Goal: Information Seeking & Learning: Learn about a topic

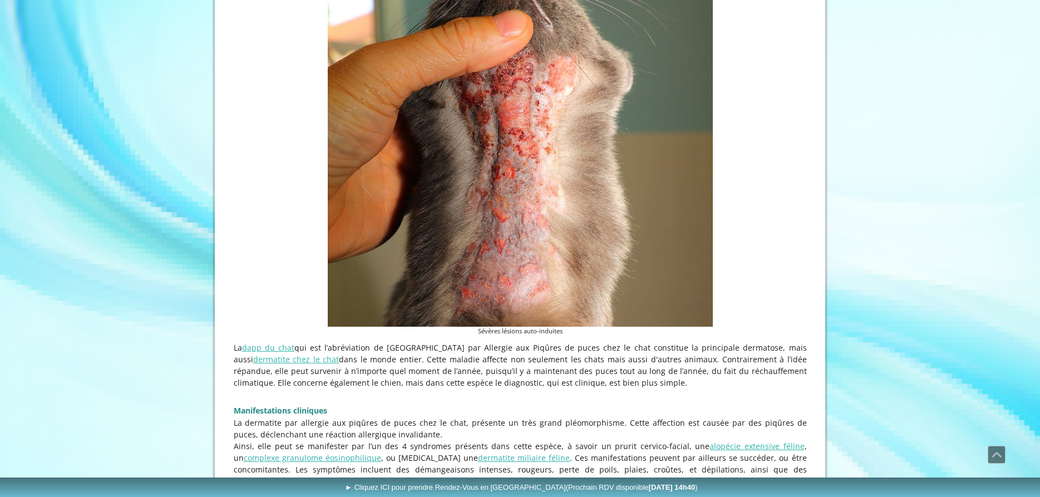
scroll to position [284, 0]
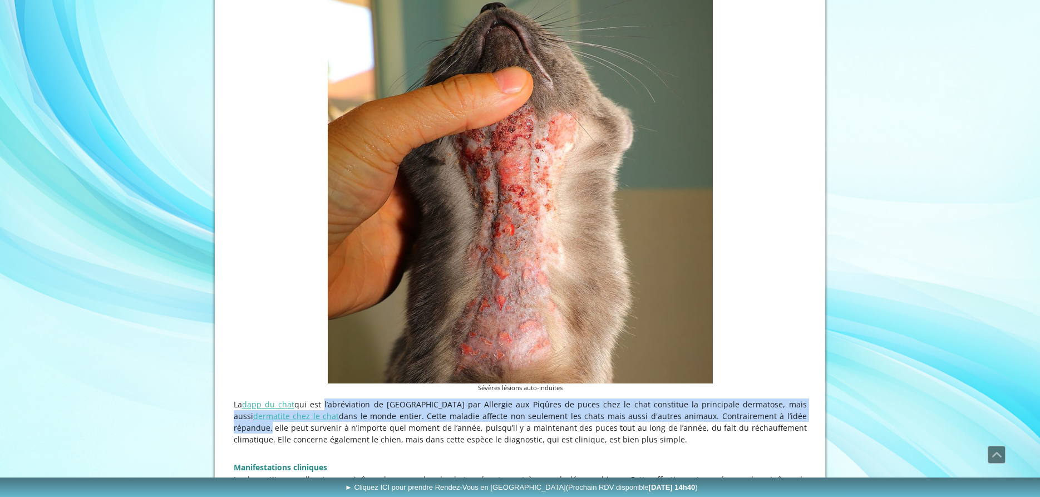
drag, startPoint x: 318, startPoint y: 410, endPoint x: 737, endPoint y: 421, distance: 419.1
click at [737, 421] on p "La dapp du chat qui est l’abréviation de Dermatite par Allergie aux Piqûres de …" at bounding box center [520, 421] width 573 height 47
click at [395, 423] on p "La dapp du chat qui est l’abréviation de Dermatite par Allergie aux Piqûres de …" at bounding box center [520, 421] width 573 height 47
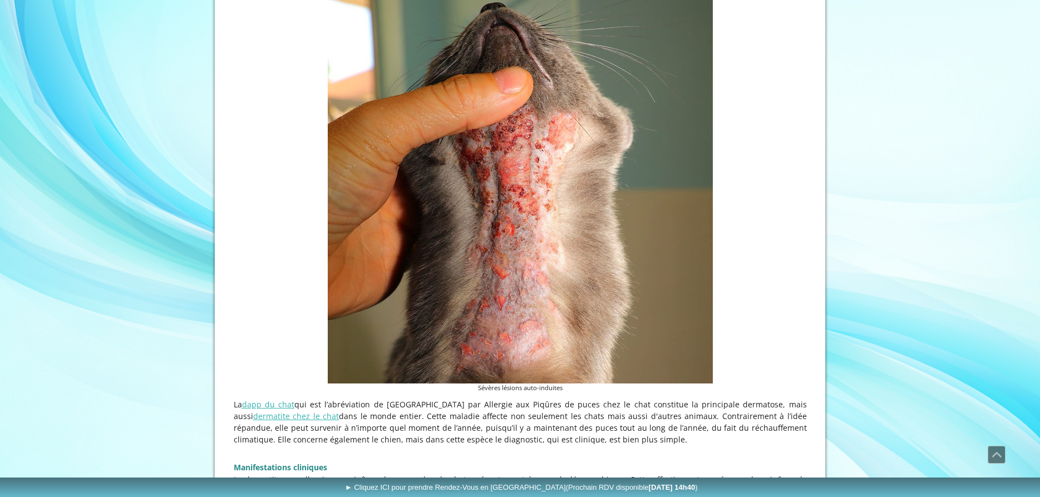
drag, startPoint x: 421, startPoint y: 425, endPoint x: 807, endPoint y: 441, distance: 386.0
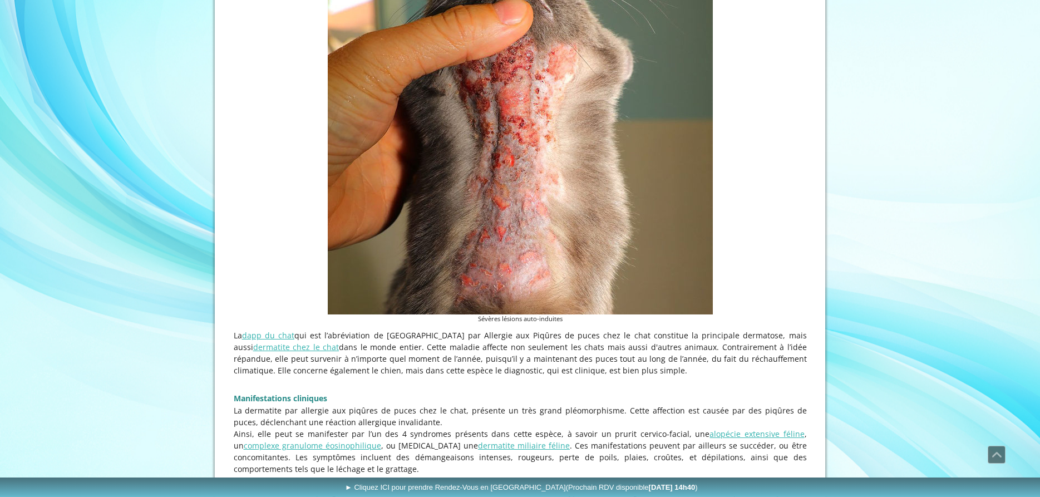
scroll to position [397, 0]
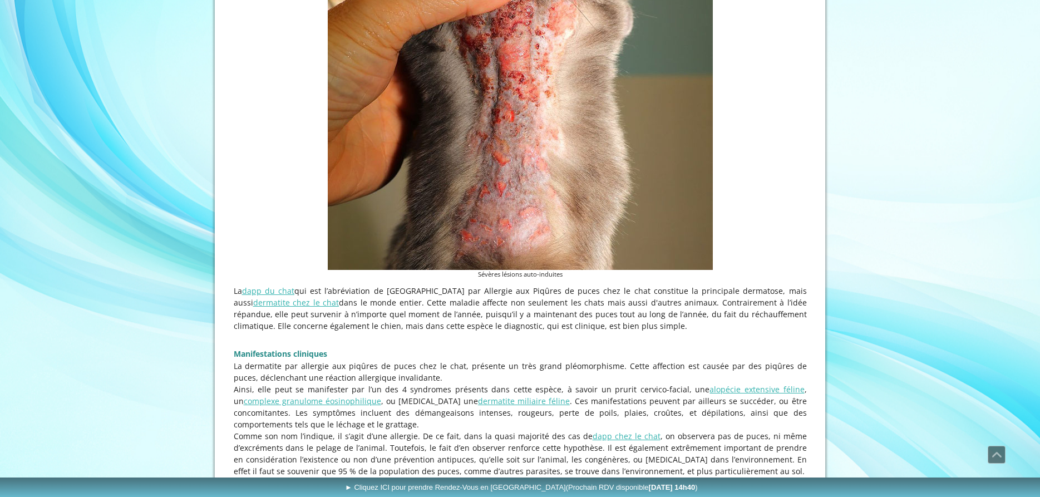
drag, startPoint x: 275, startPoint y: 371, endPoint x: 734, endPoint y: 382, distance: 459.7
click at [734, 382] on p "La dermatite par allergie aux piqûres de puces chez le chat, présente un très g…" at bounding box center [520, 371] width 573 height 23
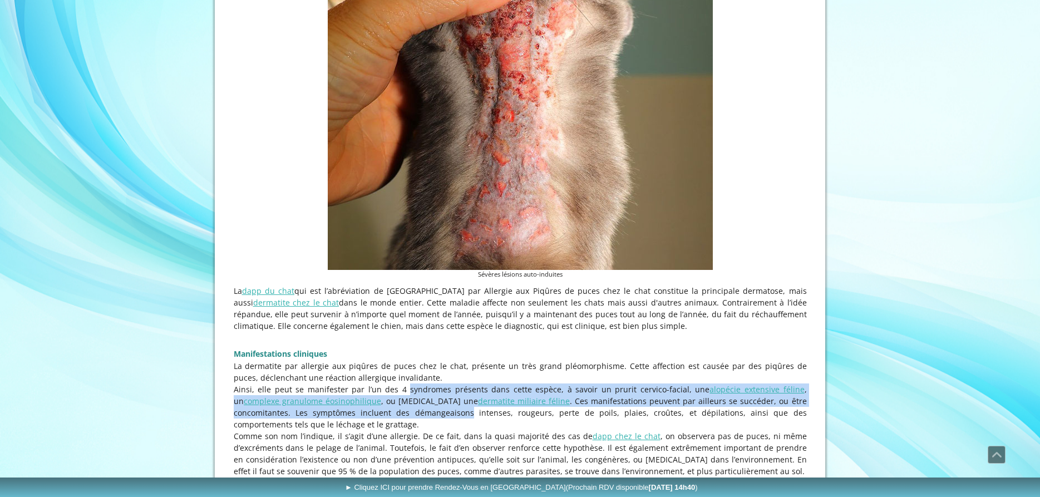
drag, startPoint x: 359, startPoint y: 395, endPoint x: 380, endPoint y: 415, distance: 28.7
click at [380, 415] on p "Ainsi, elle peut se manifester par l’un des 4 syndromes présents dans cette esp…" at bounding box center [520, 406] width 573 height 47
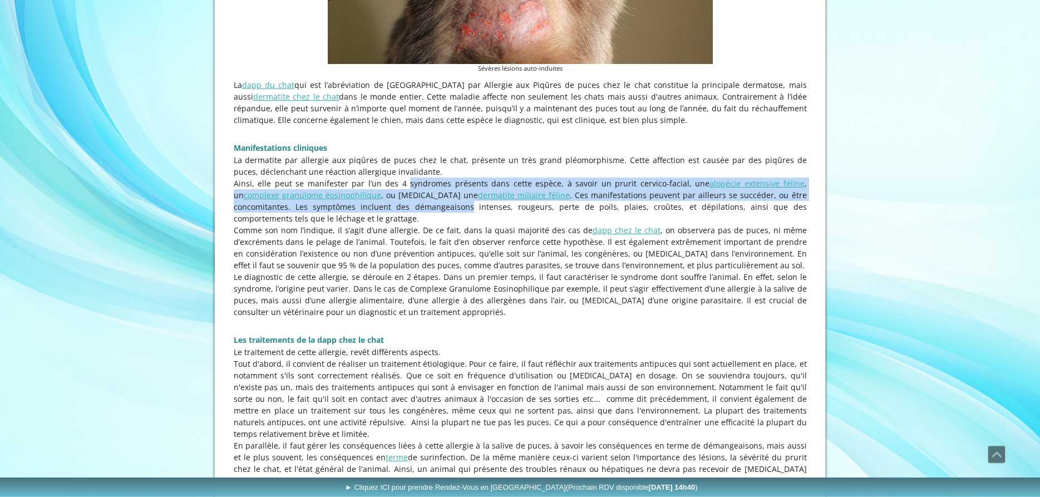
scroll to position [624, 0]
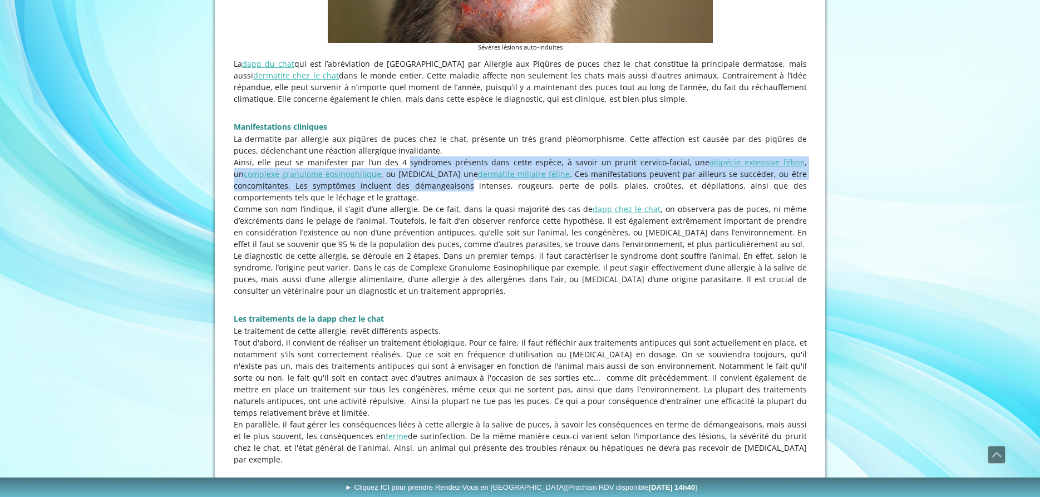
drag, startPoint x: 274, startPoint y: 336, endPoint x: 448, endPoint y: 339, distance: 174.2
click at [448, 337] on p "Le traitement de cette allergie, revêt différents aspects." at bounding box center [520, 331] width 573 height 12
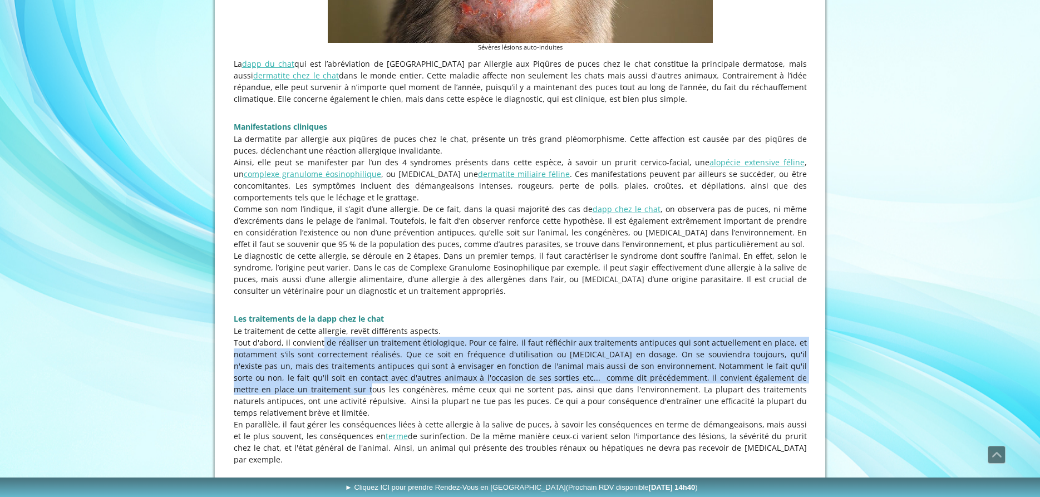
drag, startPoint x: 305, startPoint y: 349, endPoint x: 807, endPoint y: 380, distance: 502.8
click at [807, 380] on div "La dapp du chat qui est l’abréviation de Dermatite par Allergie aux Piqûres de …" at bounding box center [520, 267] width 579 height 425
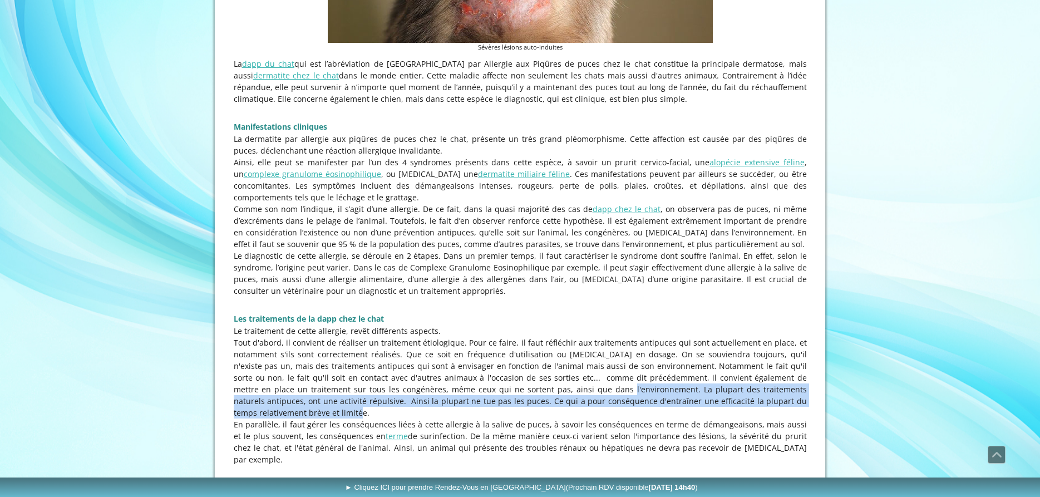
drag, startPoint x: 476, startPoint y: 396, endPoint x: 747, endPoint y: 406, distance: 271.2
click at [747, 406] on p "Tout d'abord, il convient de réaliser un traitement étiologique. Pour ce faire,…" at bounding box center [520, 378] width 573 height 82
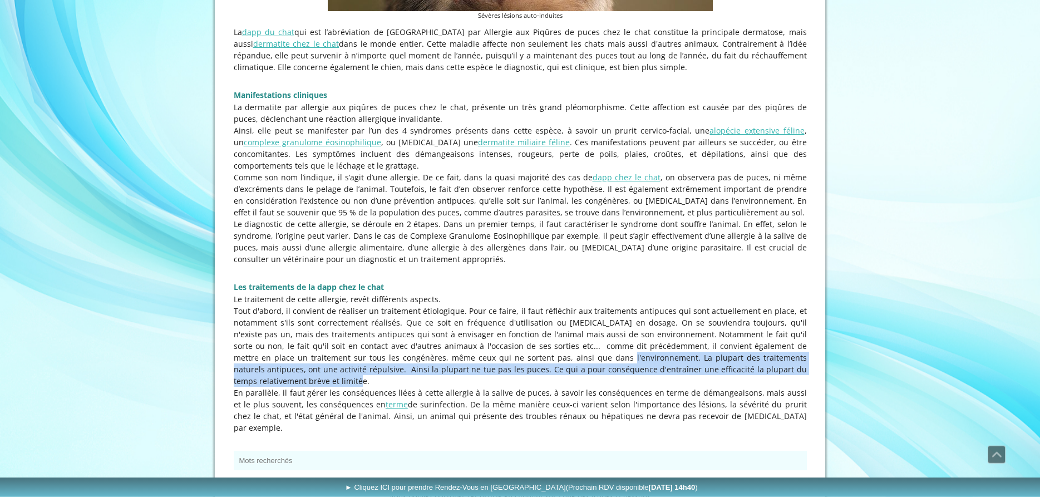
scroll to position [681, 0]
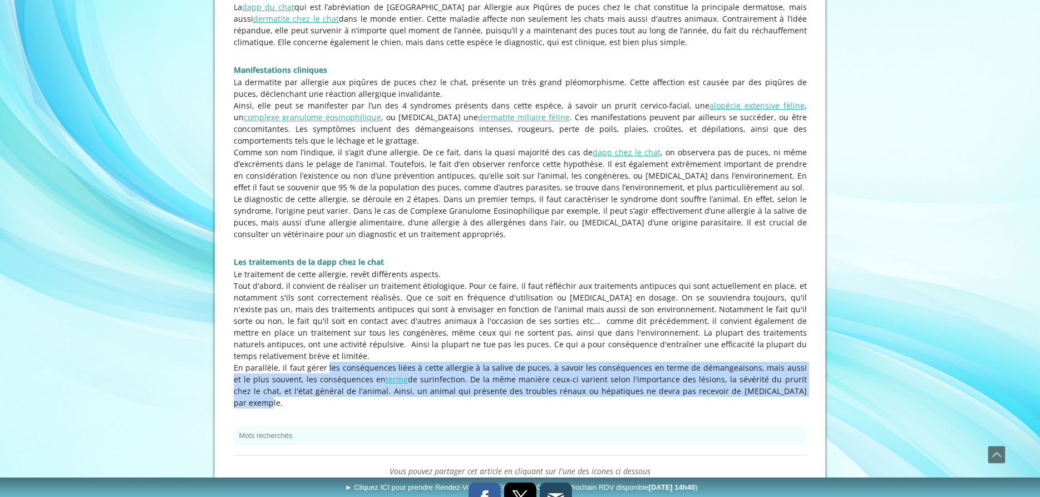
drag, startPoint x: 308, startPoint y: 364, endPoint x: 809, endPoint y: 379, distance: 501.6
click at [809, 379] on div "La dapp du chat qui est l’abréviation de Dermatite par Allergie aux Piqûres de …" at bounding box center [520, 210] width 579 height 425
click at [504, 374] on p "En parallèle, il faut gérer les conséquences liées à cette allergie à la salive…" at bounding box center [520, 385] width 573 height 47
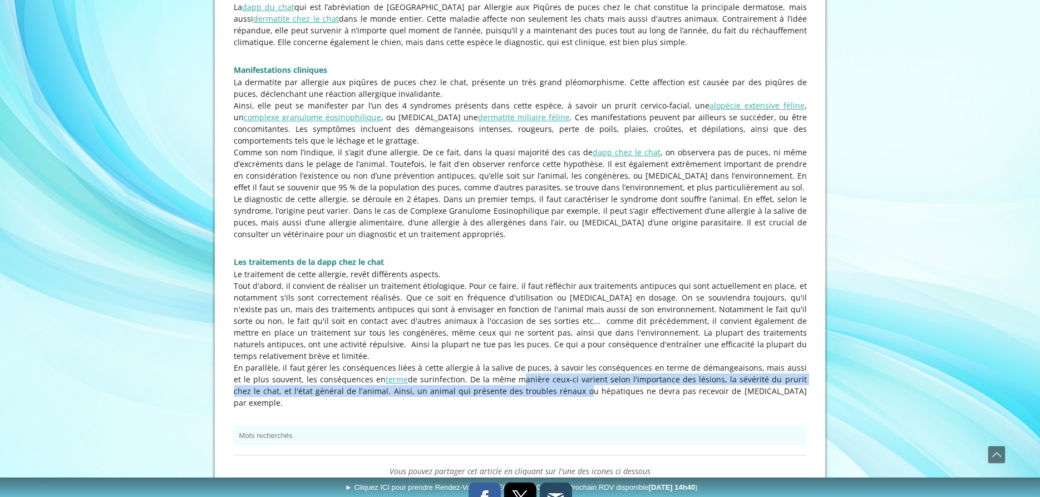
drag, startPoint x: 504, startPoint y: 374, endPoint x: 502, endPoint y: 383, distance: 9.0
click at [502, 383] on p "En parallèle, il faut gérer les conséquences liées à cette allergie à la salive…" at bounding box center [520, 385] width 573 height 47
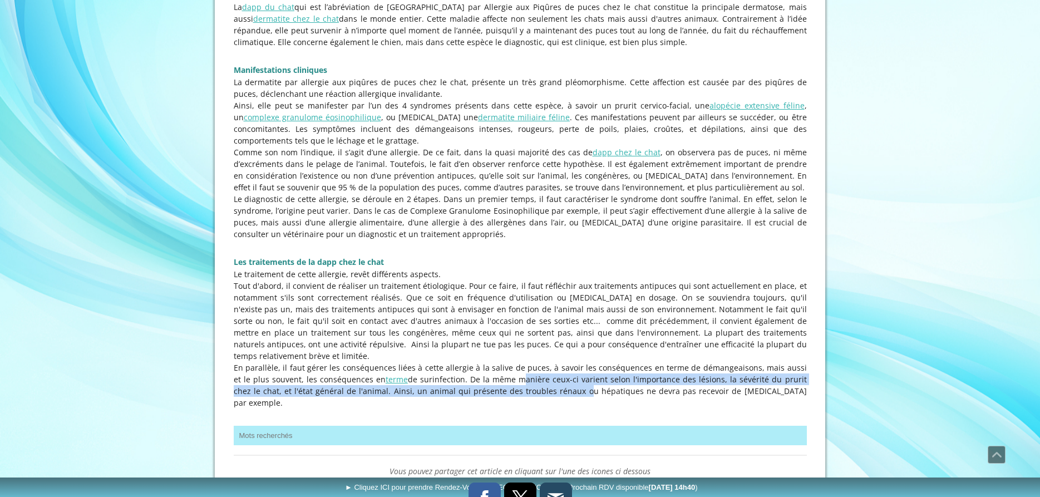
scroll to position [860, 0]
